Goal: Task Accomplishment & Management: Manage account settings

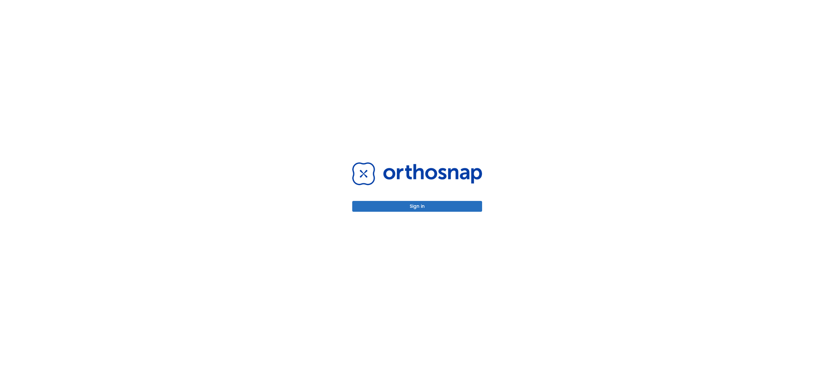
click at [411, 202] on button "Sign in" at bounding box center [417, 206] width 130 height 11
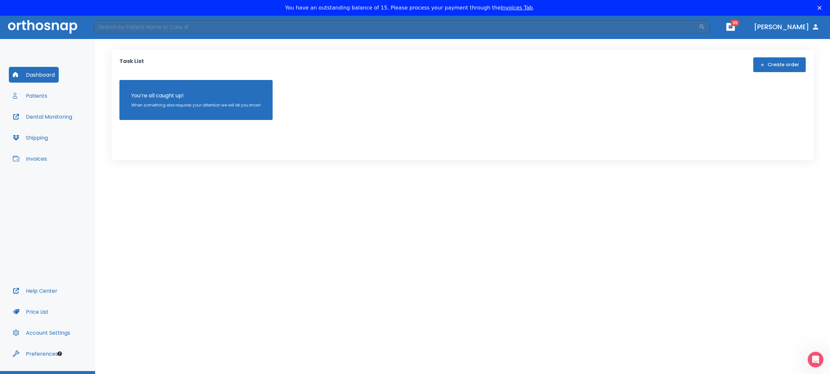
click at [29, 93] on button "Patients" at bounding box center [30, 96] width 42 height 16
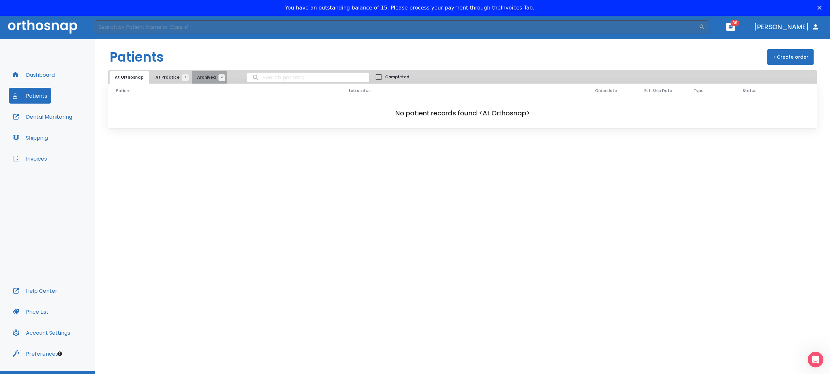
click at [198, 75] on span "Archived 4" at bounding box center [209, 77] width 25 height 6
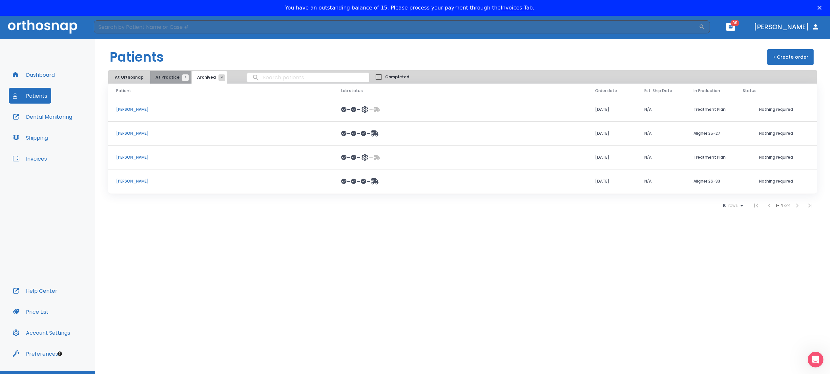
click at [174, 75] on span "At Practice 6" at bounding box center [170, 77] width 30 height 6
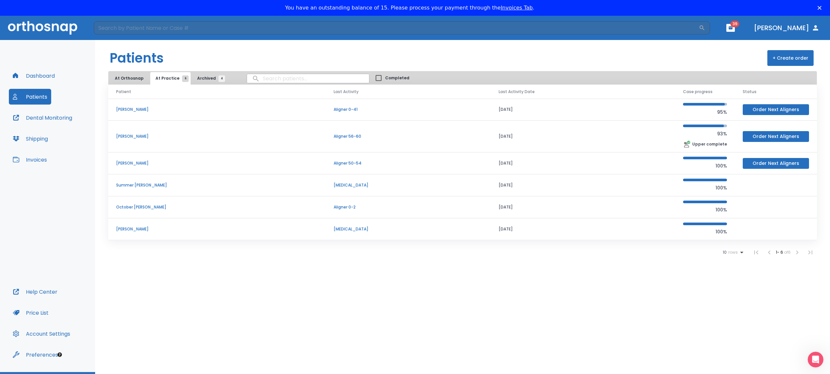
scroll to position [0, 0]
click at [198, 75] on span "Archived 4" at bounding box center [209, 78] width 25 height 6
